Goal: Task Accomplishment & Management: Manage account settings

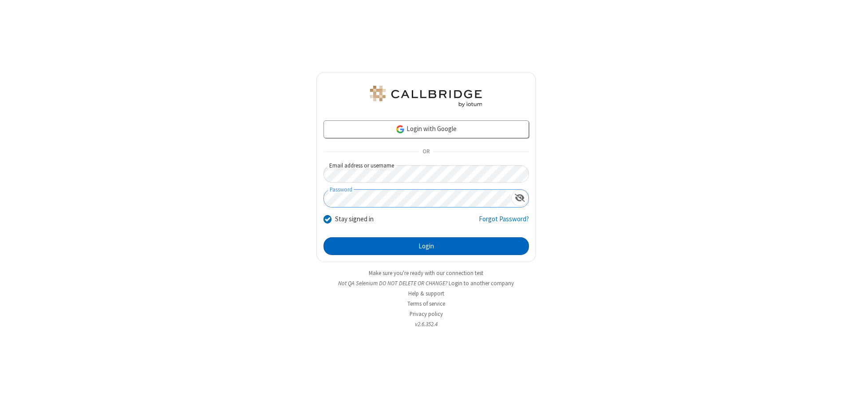
click at [426, 246] on button "Login" at bounding box center [426, 246] width 205 height 18
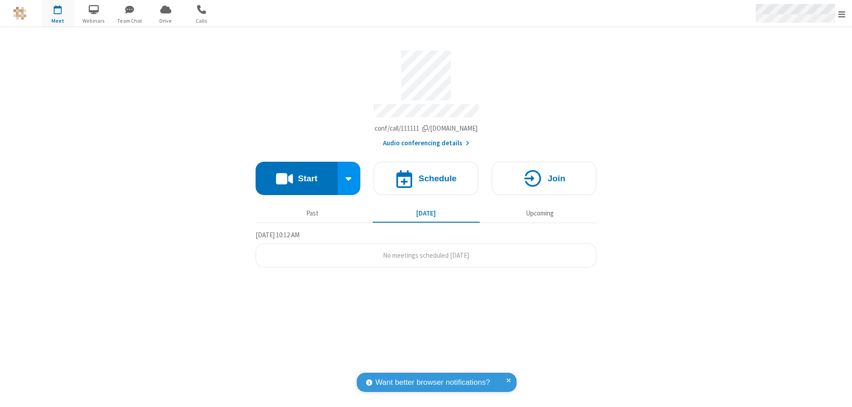
click at [842, 14] on span "Open menu" at bounding box center [841, 14] width 7 height 9
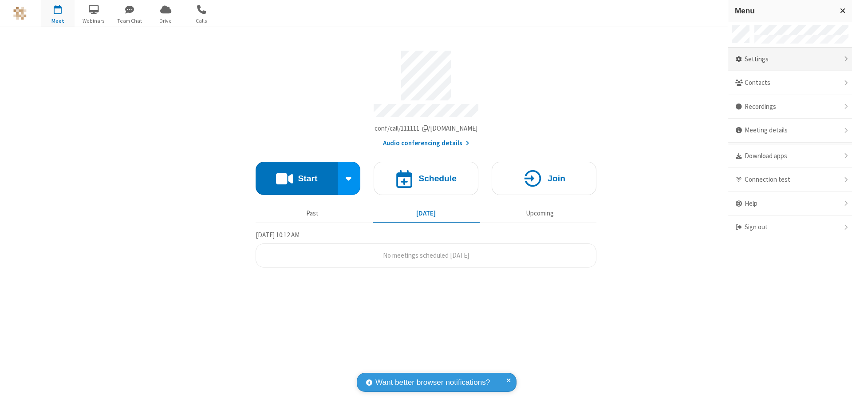
click at [790, 59] on div "Settings" at bounding box center [790, 59] width 124 height 24
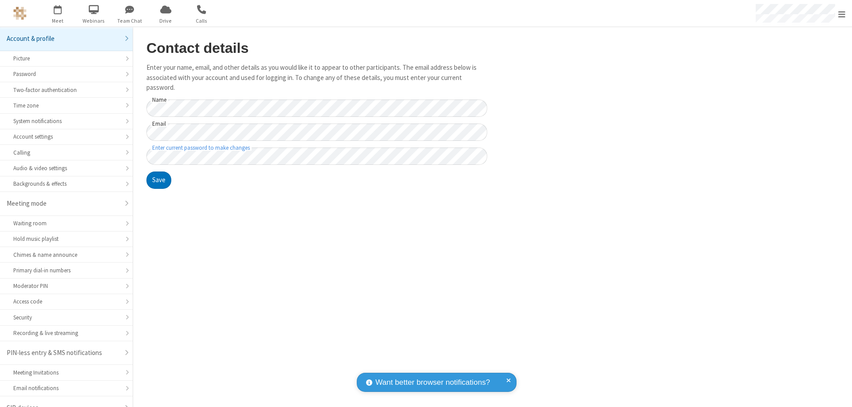
scroll to position [12, 0]
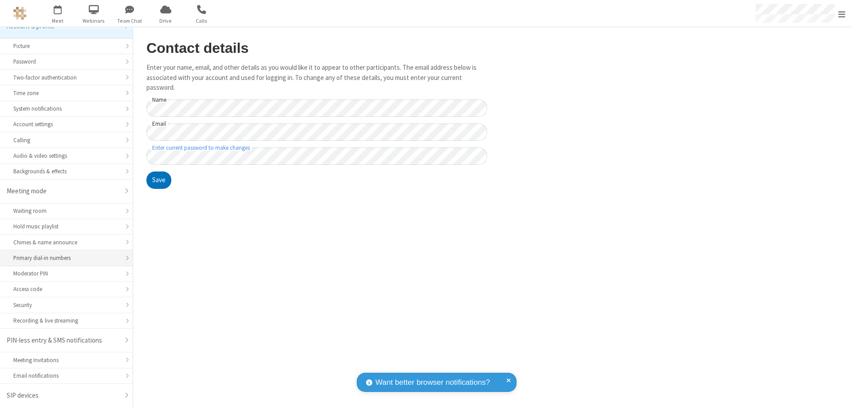
click at [63, 258] on div "Primary dial-in numbers" at bounding box center [66, 257] width 106 height 8
